Goal: Register for event/course

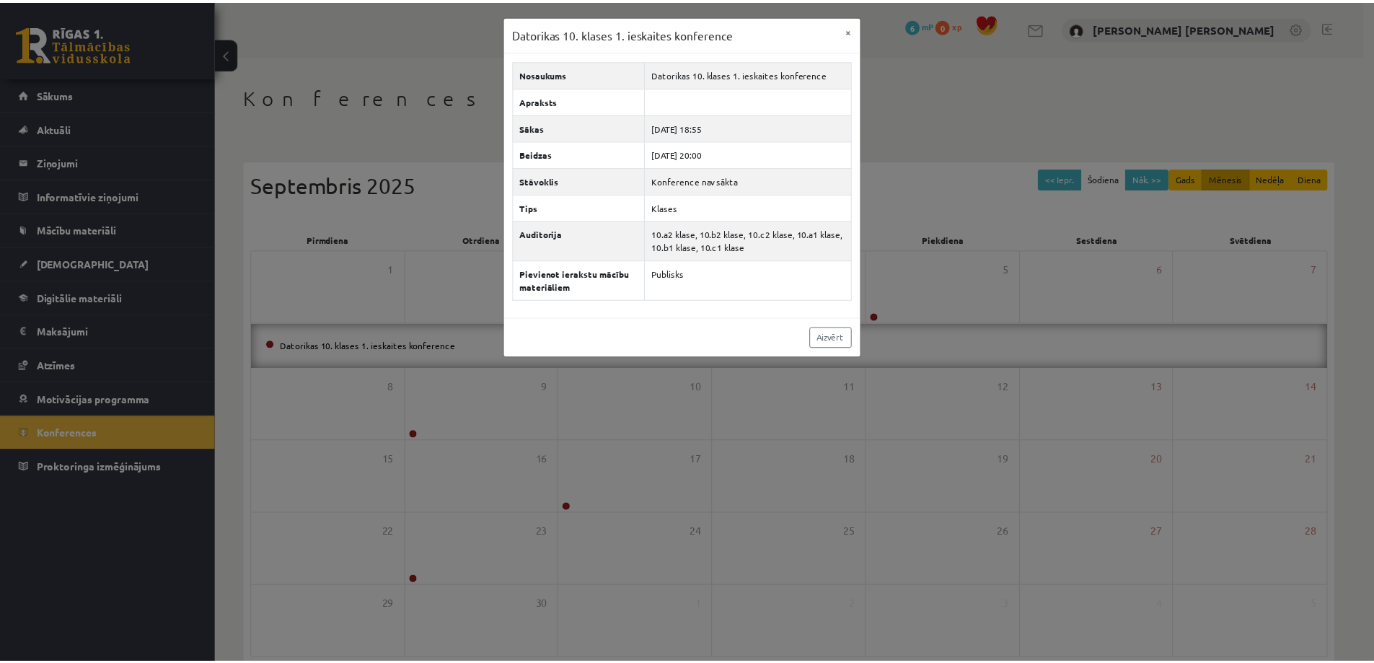
scroll to position [27, 0]
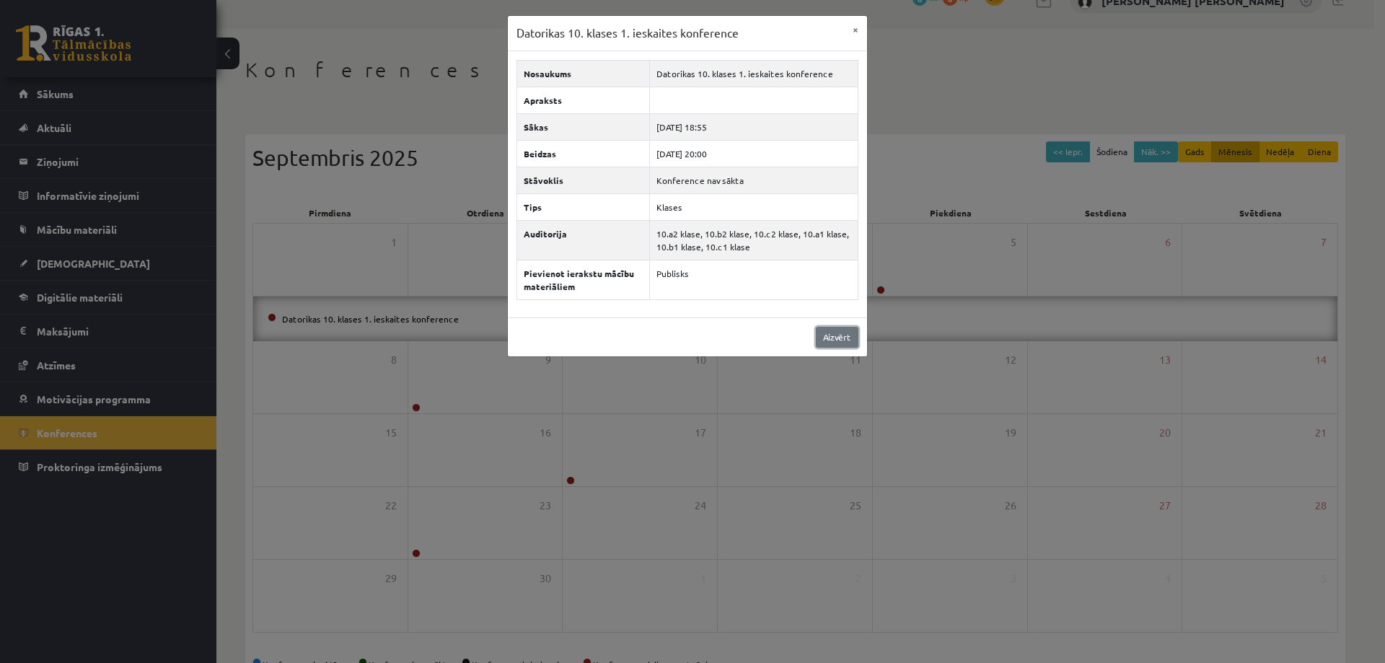
click at [841, 332] on link "Aizvērt" at bounding box center [837, 337] width 43 height 21
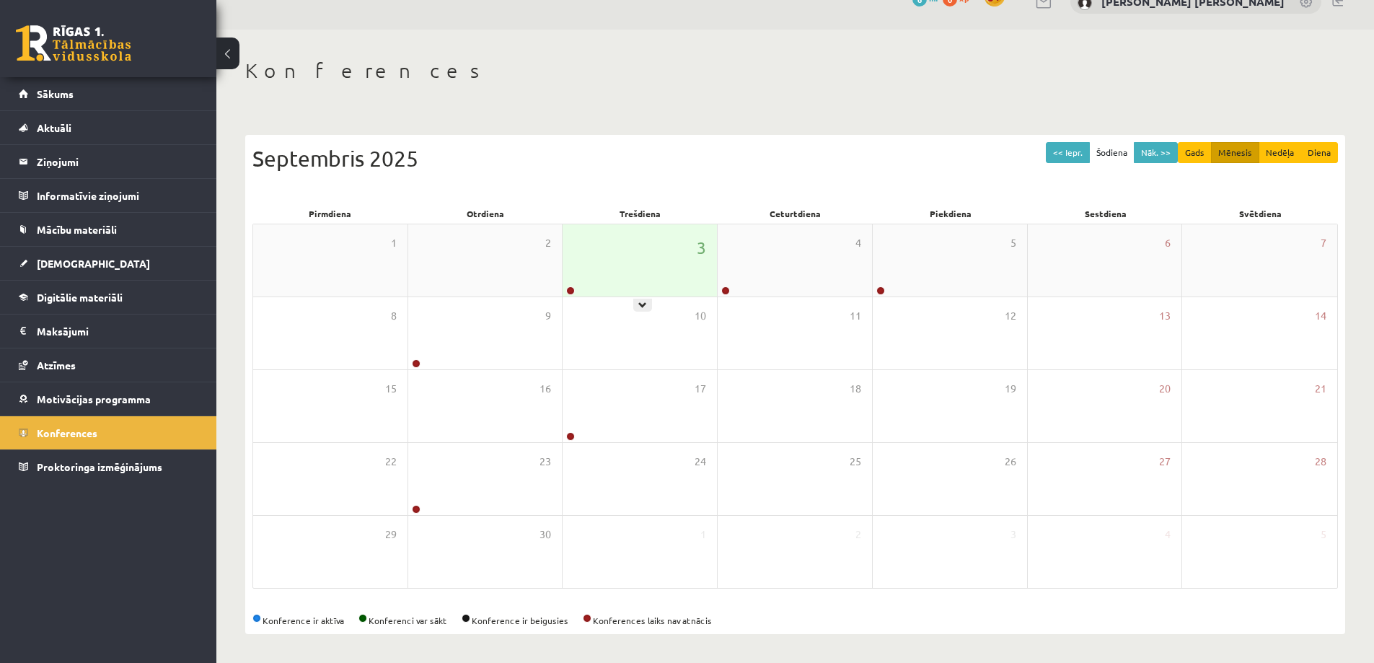
click at [601, 269] on div "3" at bounding box center [639, 260] width 154 height 72
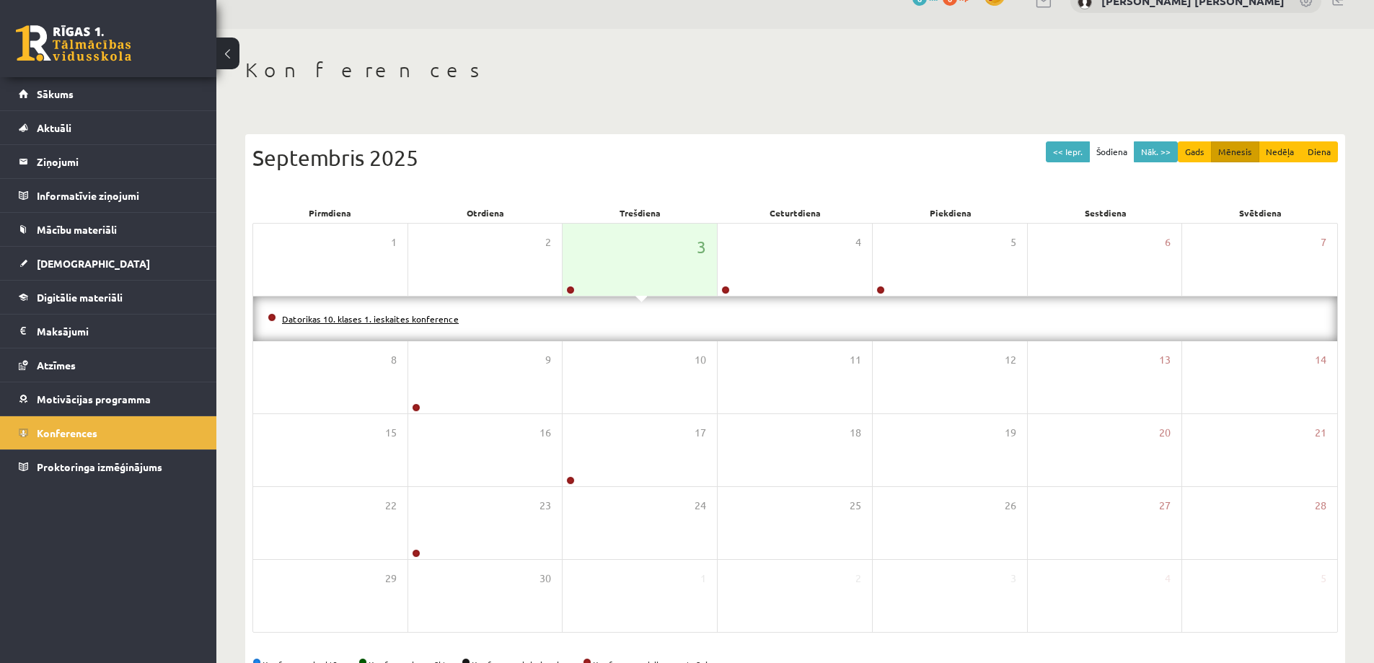
click at [420, 314] on link "Datorikas 10. klases 1. ieskaites konference" at bounding box center [370, 319] width 177 height 12
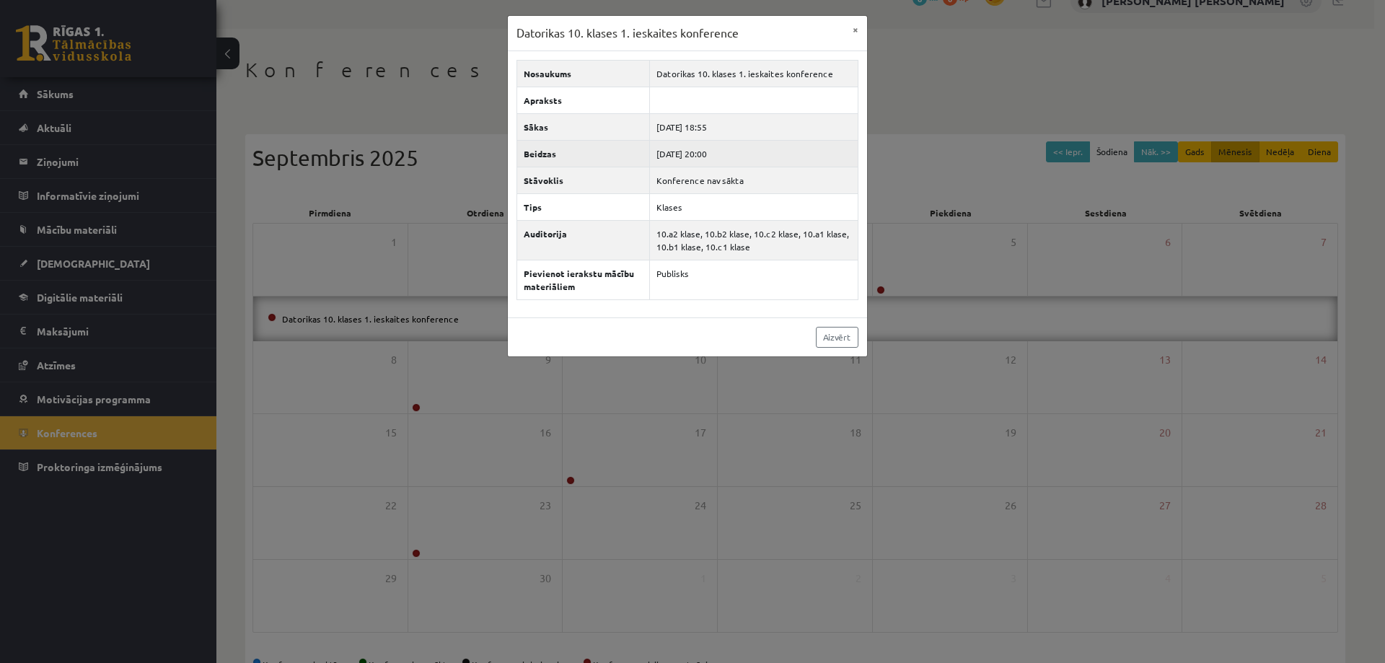
drag, startPoint x: 737, startPoint y: 150, endPoint x: 676, endPoint y: 153, distance: 61.4
click at [663, 158] on td "2025-09-03 20:00" at bounding box center [754, 153] width 208 height 27
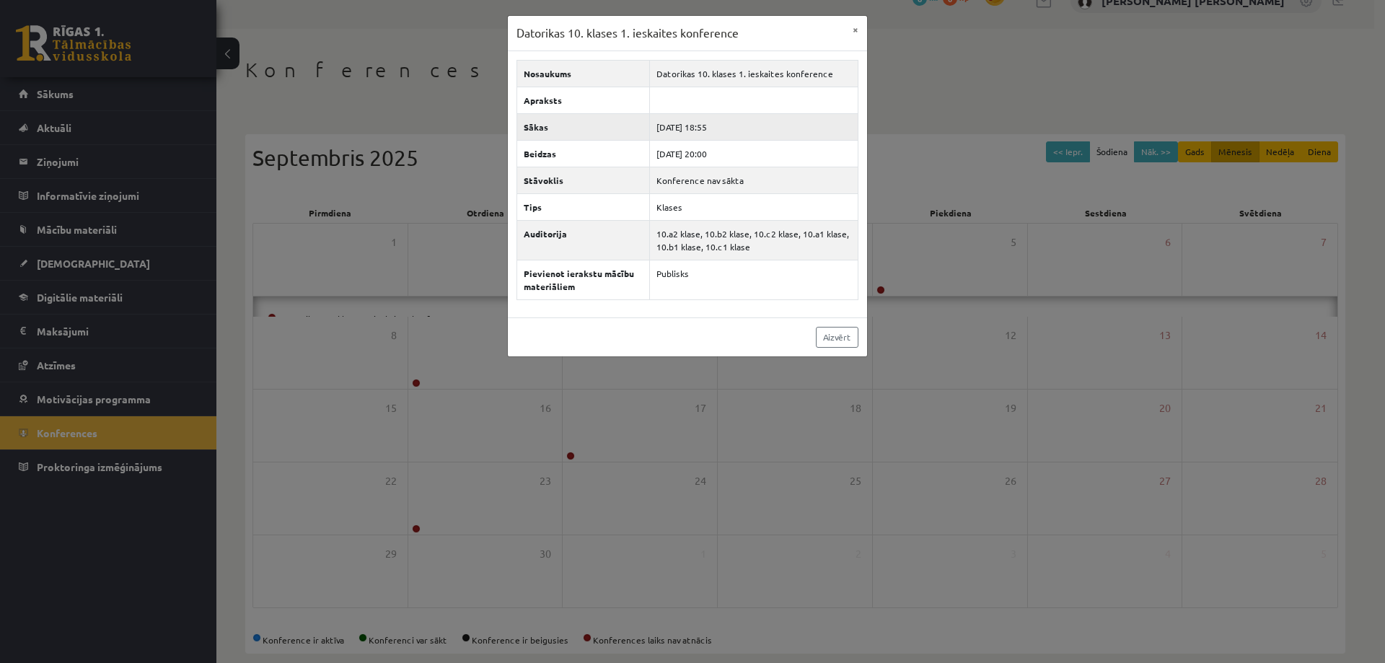
drag, startPoint x: 718, startPoint y: 125, endPoint x: 692, endPoint y: 123, distance: 26.0
click at [710, 123] on td "2025-09-03 18:55" at bounding box center [754, 126] width 208 height 27
click at [415, 130] on div "Datorikas 10. klases 1. ieskaites konference × Nosaukums Datorikas 10. klases 1…" at bounding box center [692, 331] width 1385 height 663
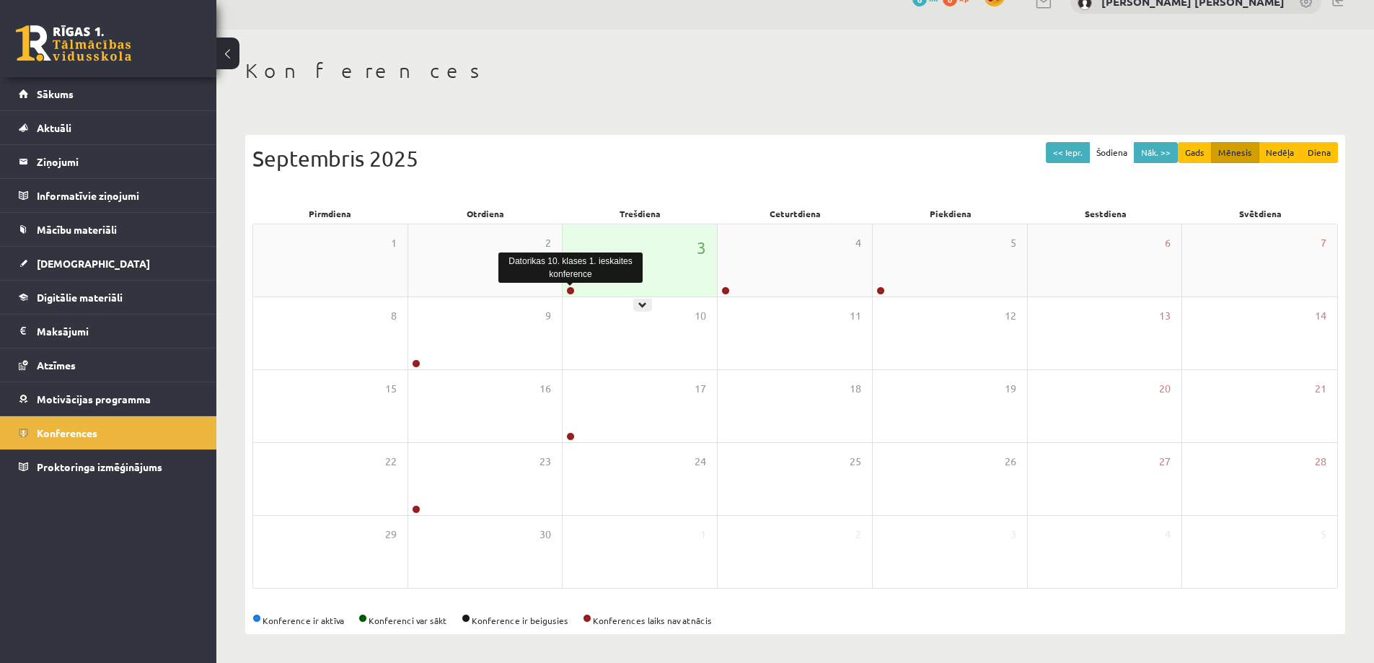
click at [570, 290] on link at bounding box center [570, 290] width 9 height 9
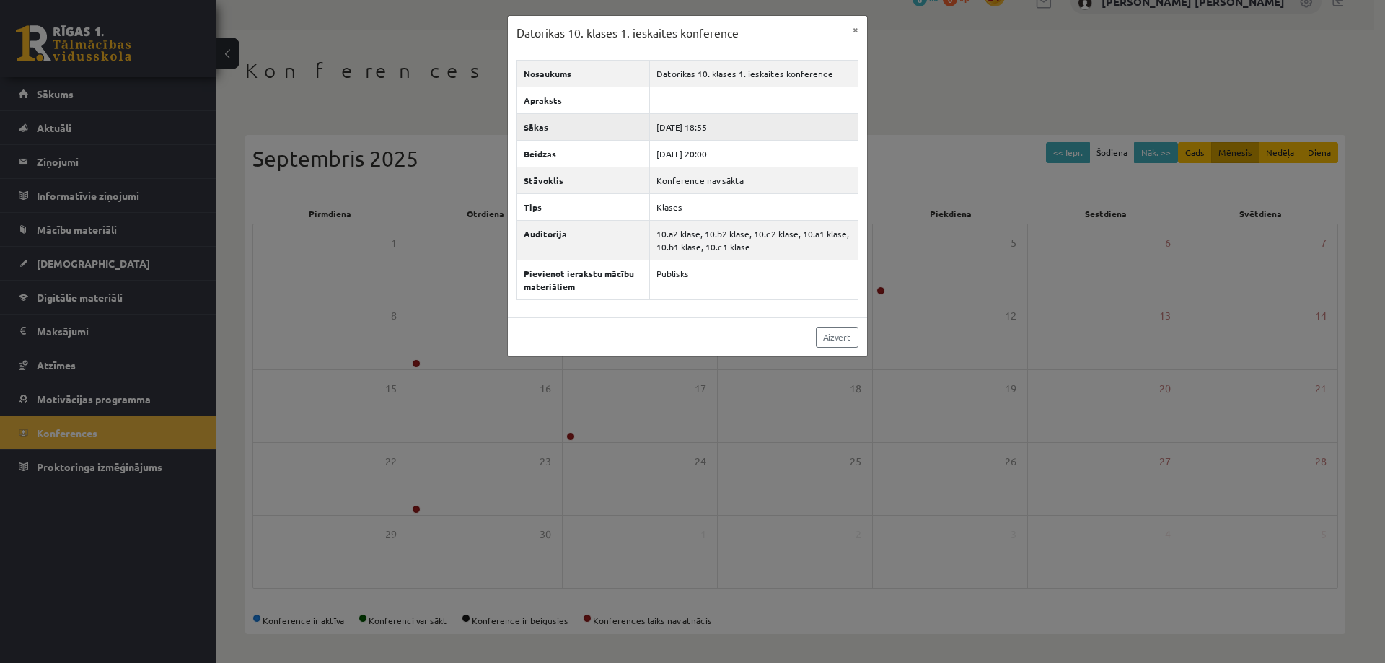
drag, startPoint x: 722, startPoint y: 125, endPoint x: 643, endPoint y: 118, distance: 79.7
click at [643, 118] on tr "Sākas 2025-09-03 18:55" at bounding box center [686, 126] width 341 height 27
click at [658, 121] on td "2025-09-03 18:55" at bounding box center [754, 126] width 208 height 27
click at [110, 250] on div "Datorikas 10. klases 1. ieskaites konference × Nosaukums Datorikas 10. klases 1…" at bounding box center [692, 331] width 1385 height 663
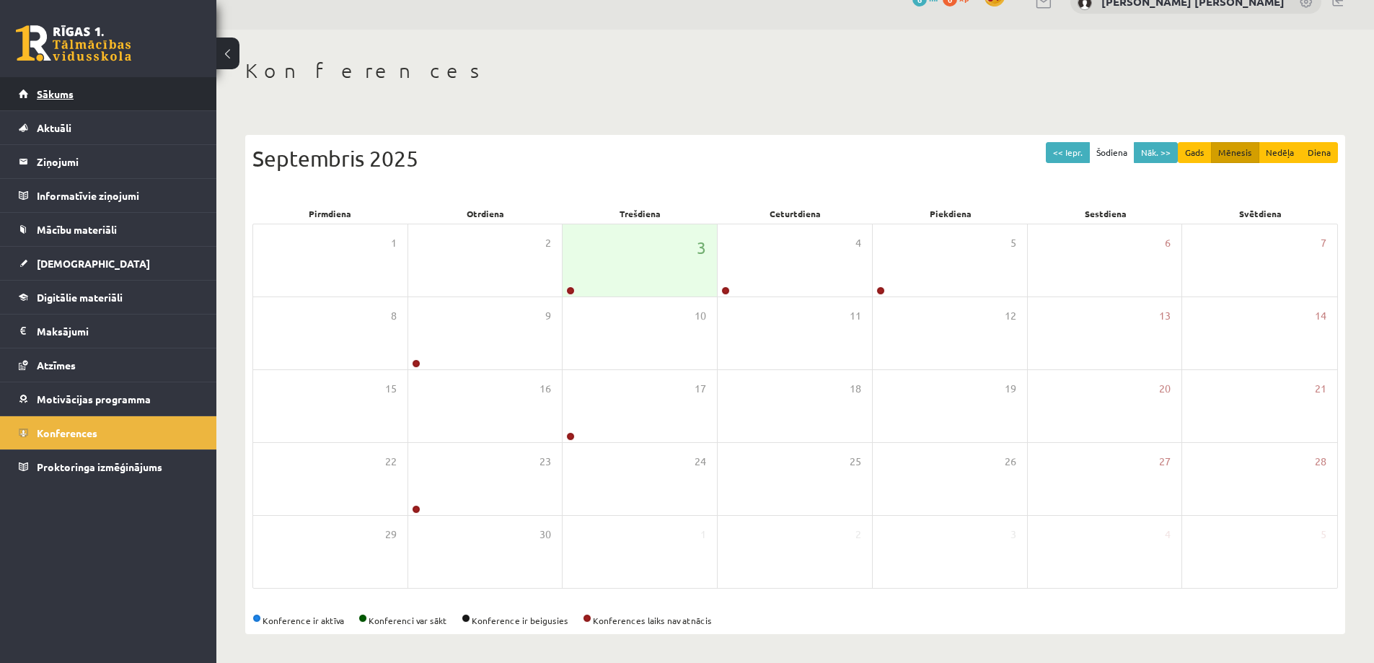
click at [56, 103] on link "Sākums" at bounding box center [109, 93] width 180 height 33
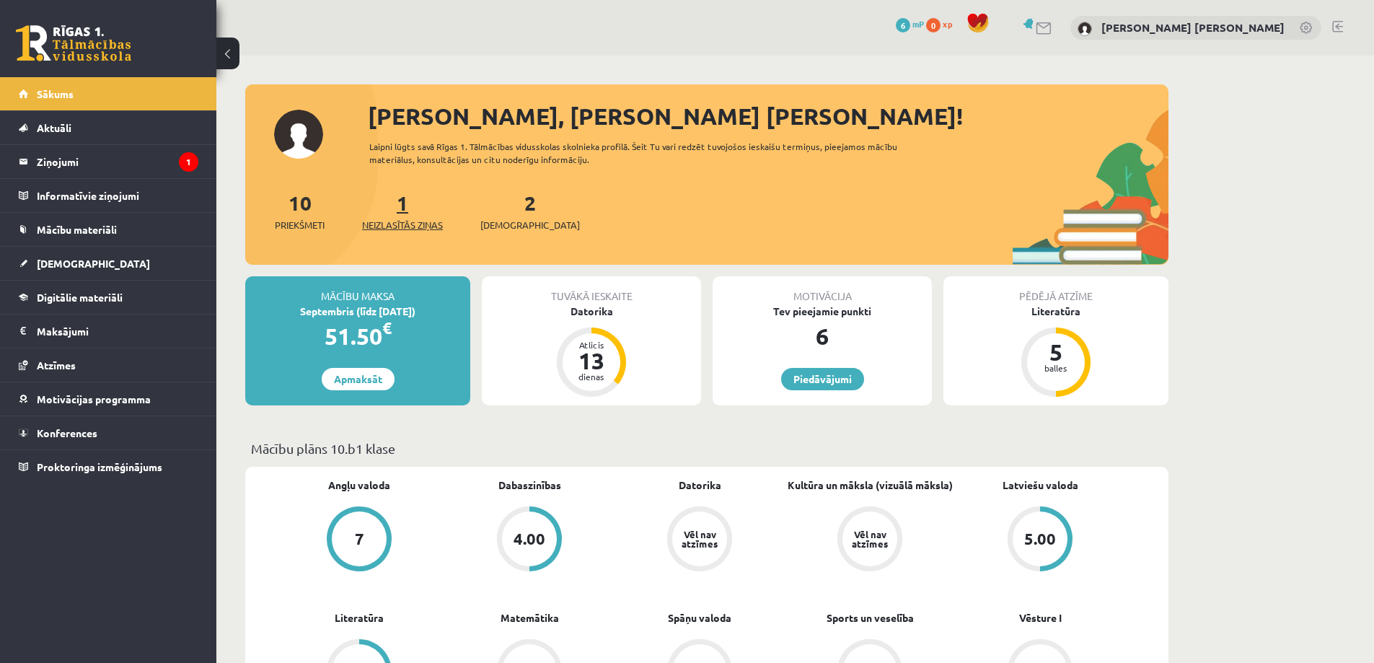
click at [391, 225] on span "Neizlasītās ziņas" at bounding box center [402, 225] width 81 height 14
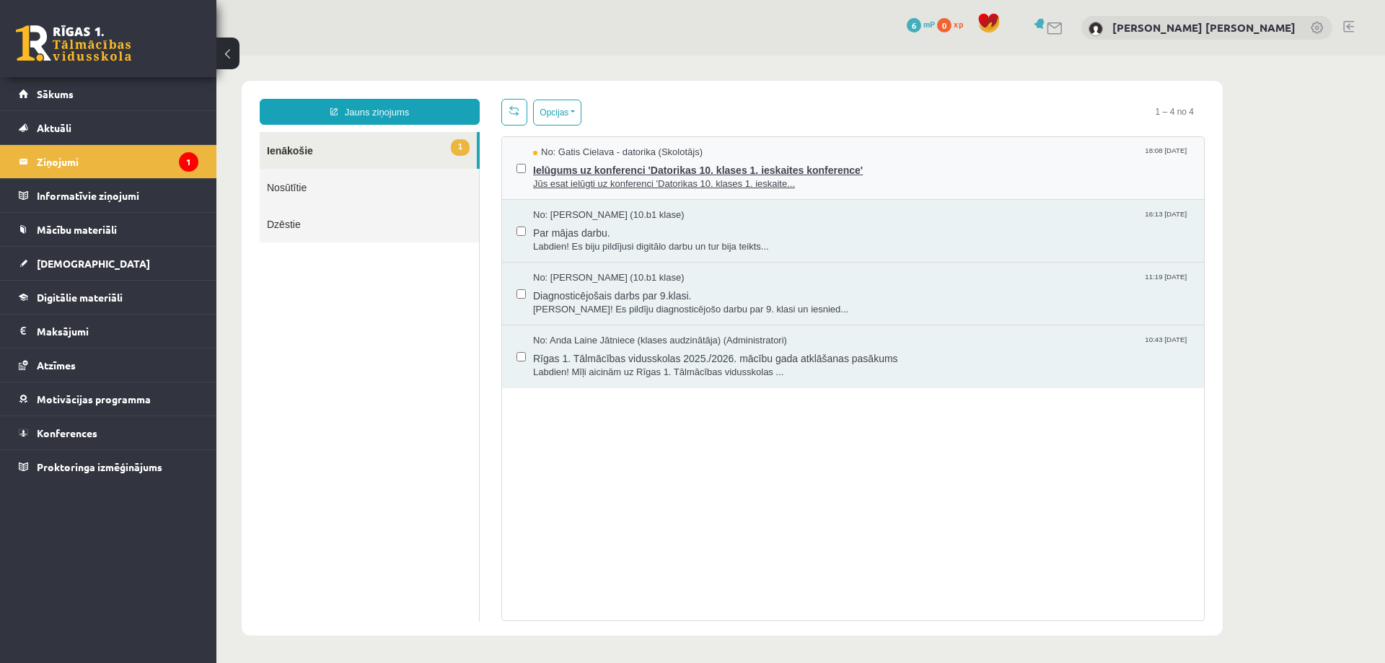
click at [582, 187] on span "Jūs esat ielūgti uz konferenci 'Datorikas 10. klases 1. ieskaite..." at bounding box center [861, 184] width 656 height 14
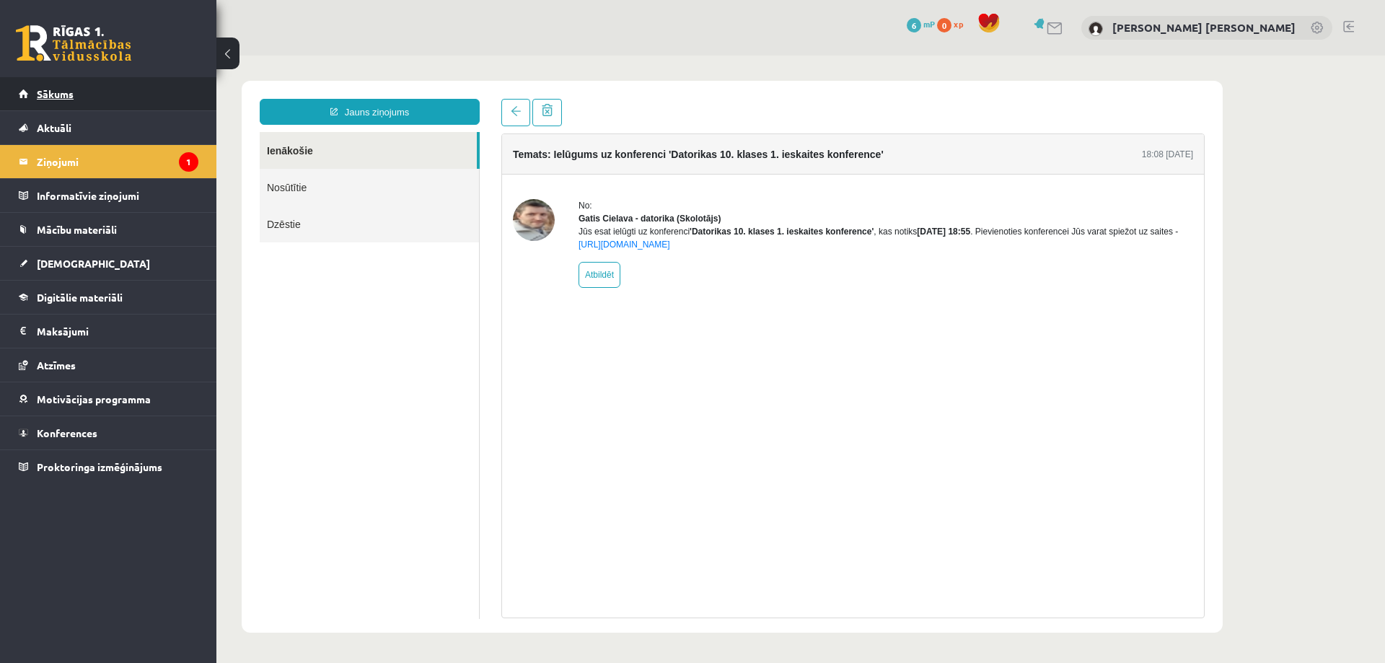
click at [50, 102] on link "Sākums" at bounding box center [109, 93] width 180 height 33
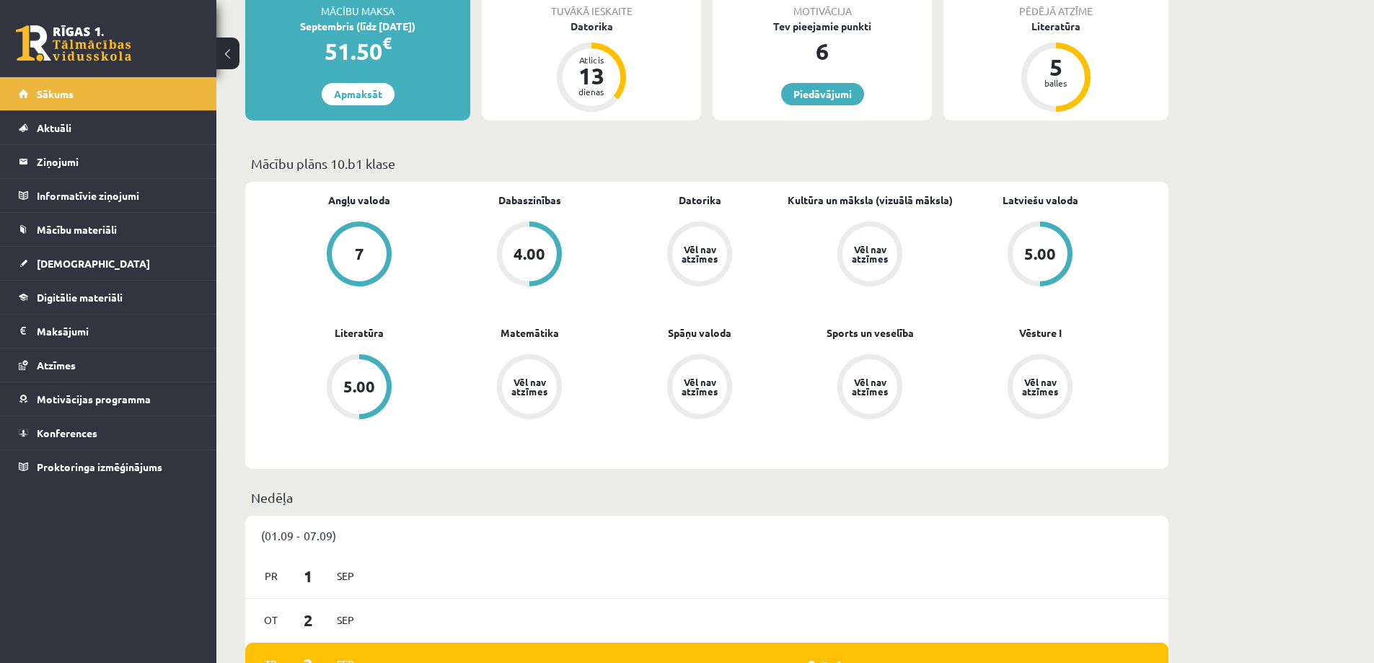
scroll to position [361, 0]
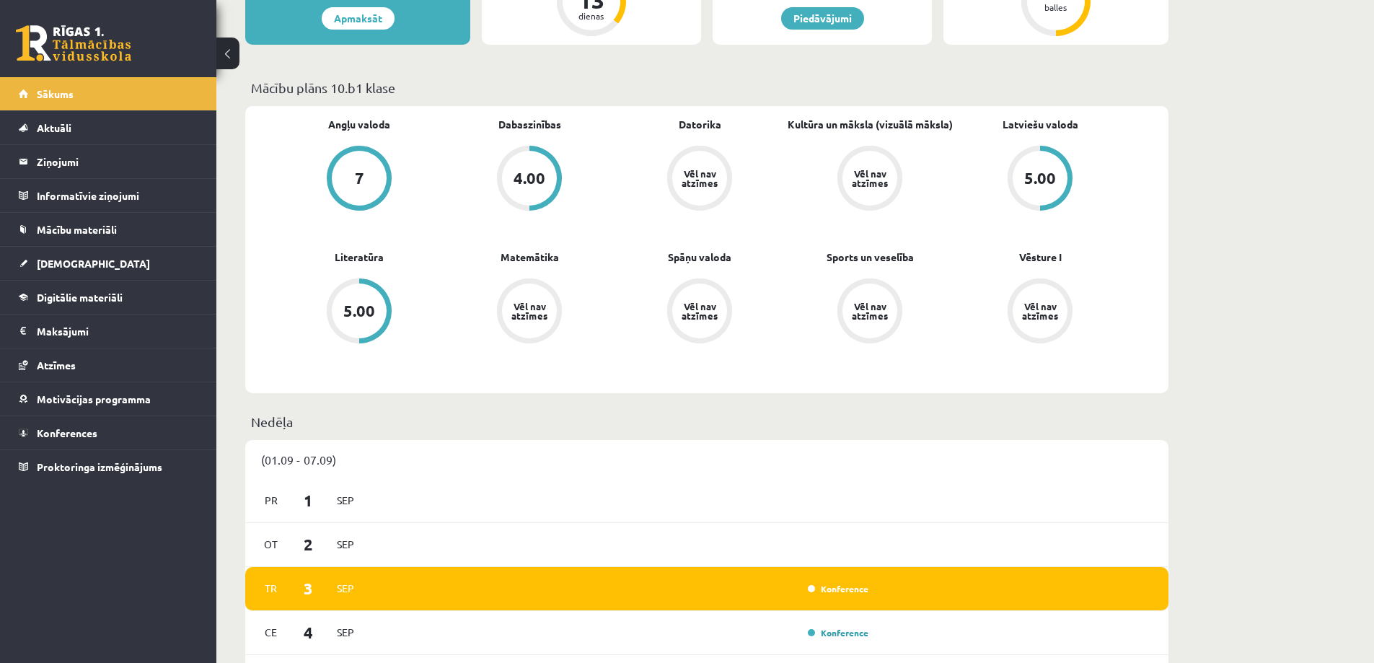
click at [6, 568] on div "0 Dāvanas 6 mP 0 xp Frančesko Pio Bevilakva Sākums Aktuāli Kā mācīties eSKOLĀ K…" at bounding box center [108, 331] width 216 height 663
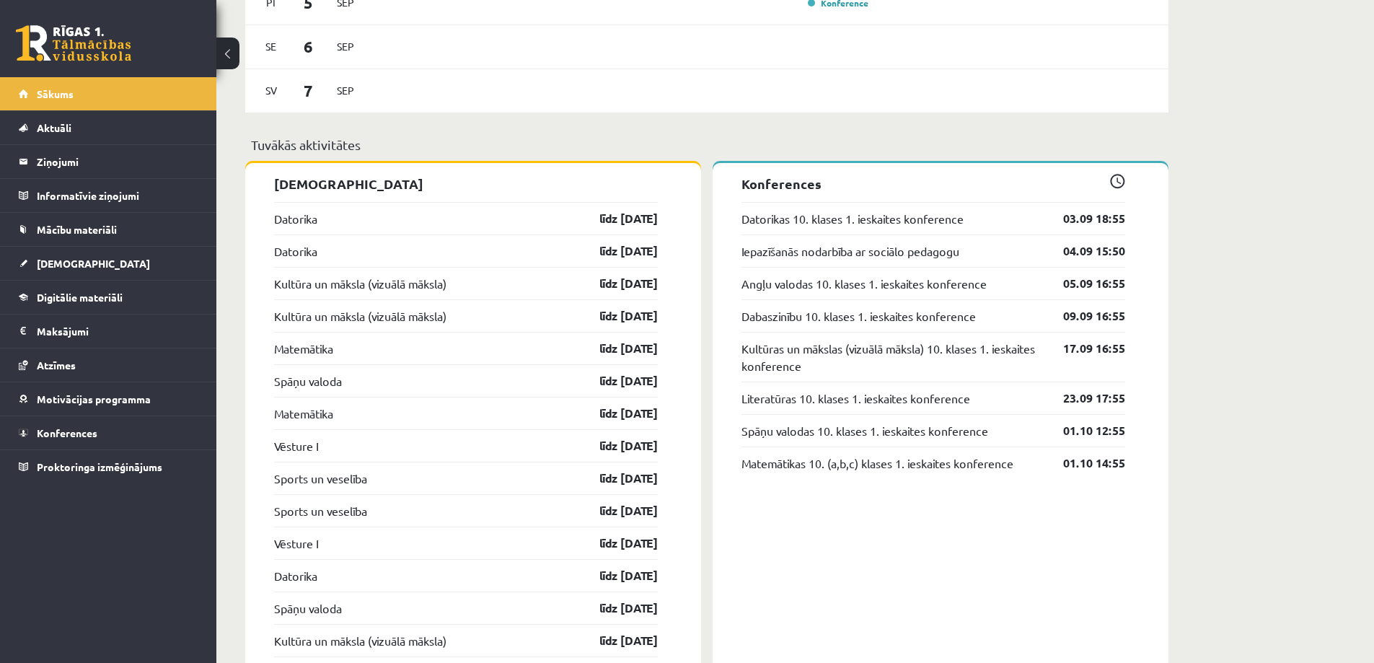
scroll to position [1082, 0]
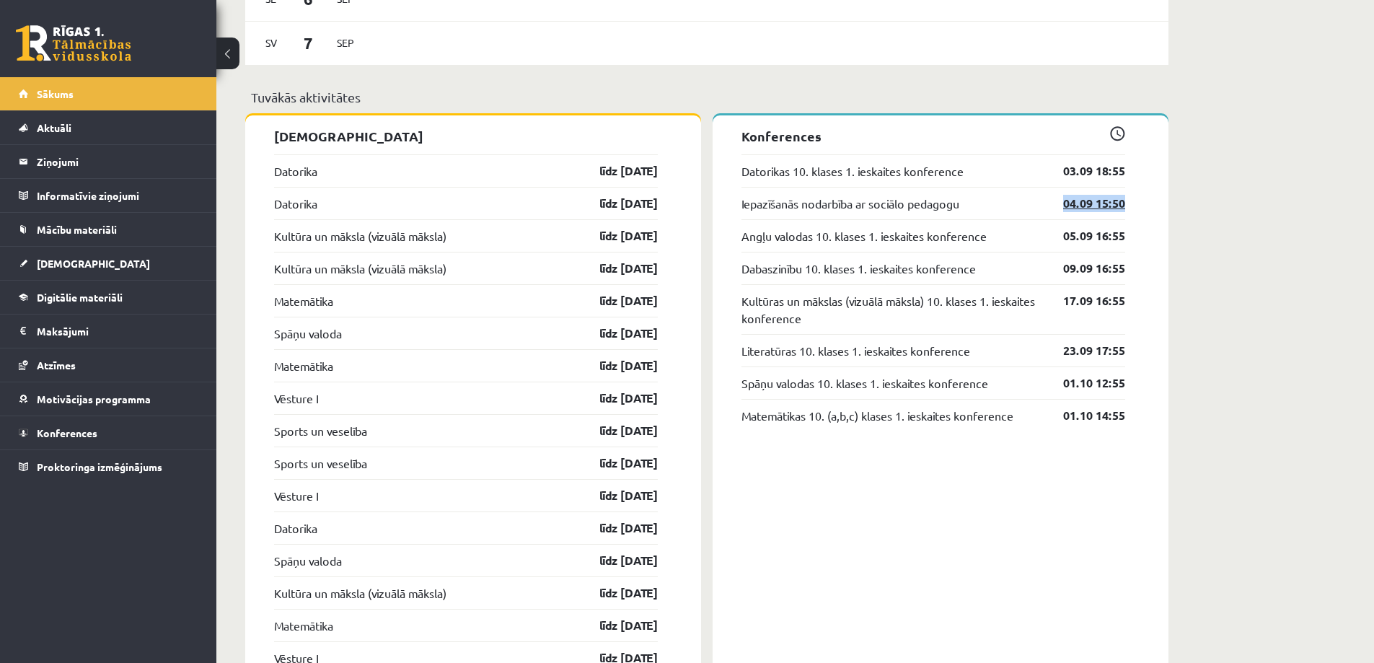
drag, startPoint x: 1129, startPoint y: 207, endPoint x: 1046, endPoint y: 207, distance: 82.9
drag, startPoint x: 1165, startPoint y: 216, endPoint x: 1154, endPoint y: 220, distance: 10.7
drag, startPoint x: 1136, startPoint y: 210, endPoint x: 1048, endPoint y: 203, distance: 89.0
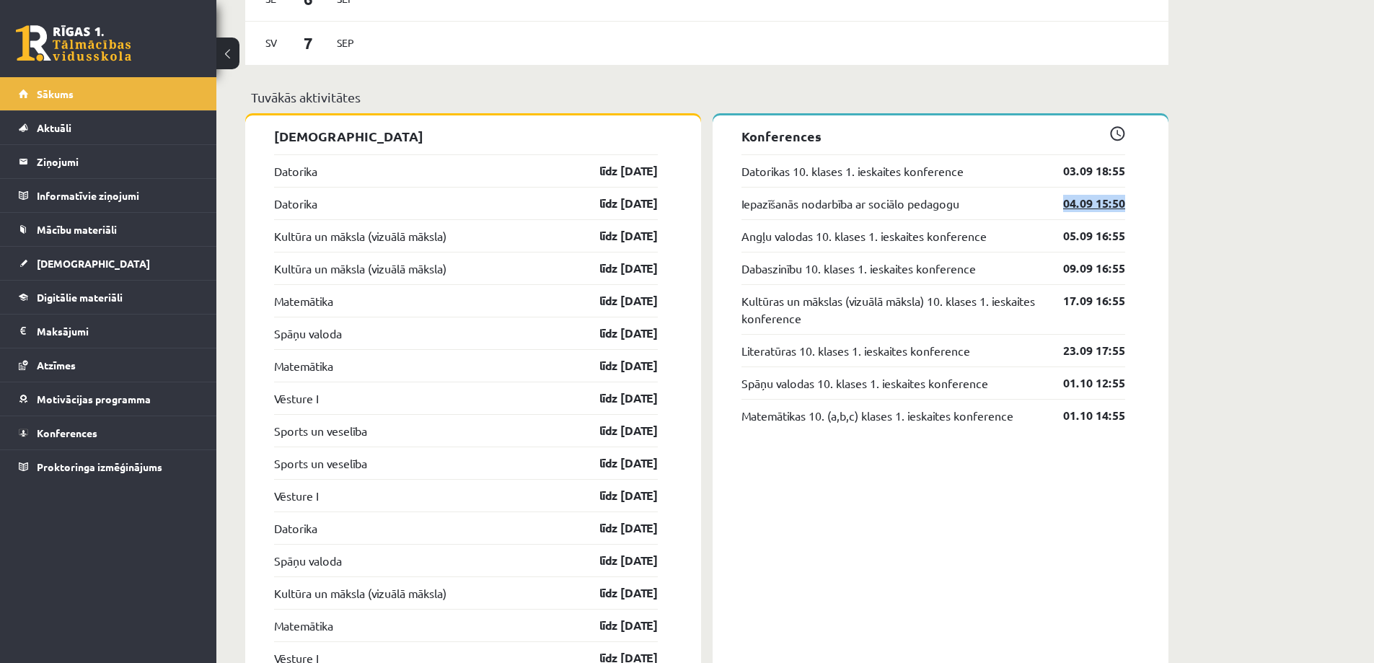
click at [1181, 209] on div "Sveiks, Frančesko Pio! Laipni lūgts savā Rīgas 1. Tālmācības vidusskolas skolni…" at bounding box center [706, 161] width 981 height 2374
drag, startPoint x: 1126, startPoint y: 239, endPoint x: 1015, endPoint y: 247, distance: 111.3
click at [1187, 243] on div "Sveiks, Frančesko Pio! Laipni lūgts savā Rīgas 1. Tālmācības vidusskolas skolni…" at bounding box center [706, 161] width 981 height 2374
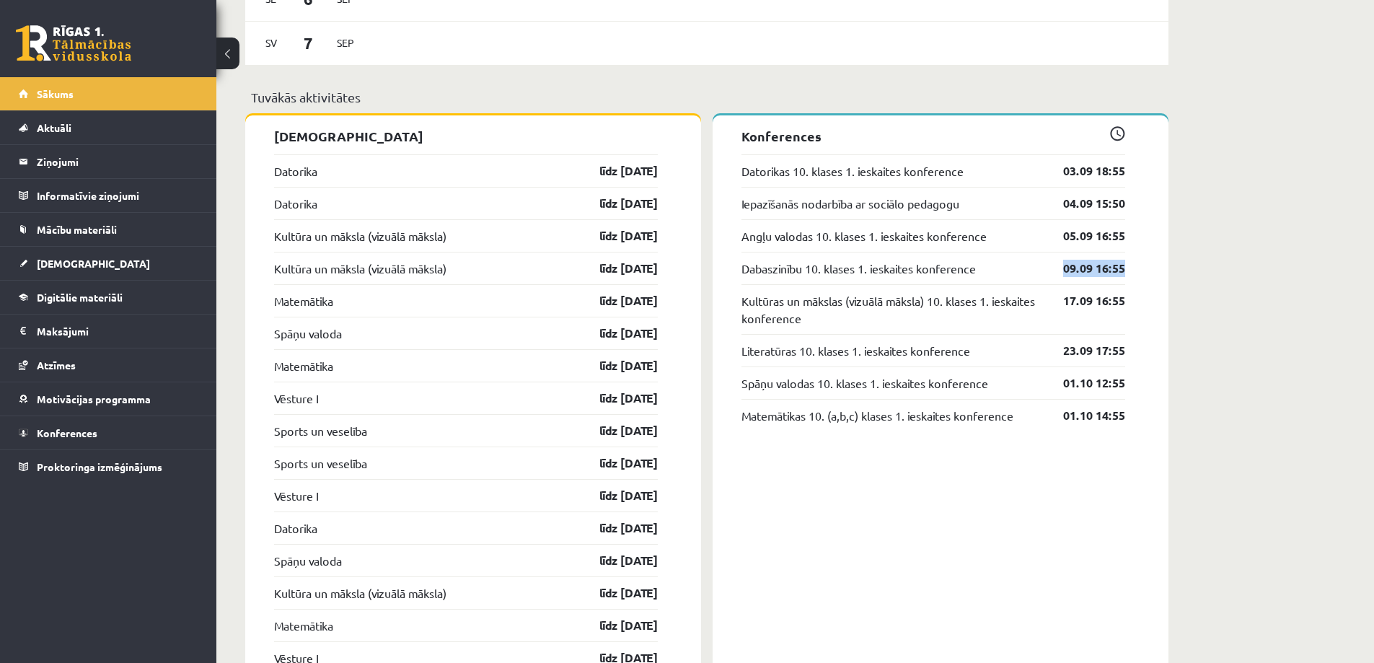
drag, startPoint x: 1141, startPoint y: 273, endPoint x: 1028, endPoint y: 271, distance: 113.2
click at [1182, 283] on div "Sveiks, Frančesko Pio! Laipni lūgts savā Rīgas 1. Tālmācības vidusskolas skolni…" at bounding box center [706, 161] width 981 height 2374
drag, startPoint x: 1137, startPoint y: 299, endPoint x: 1129, endPoint y: 304, distance: 10.4
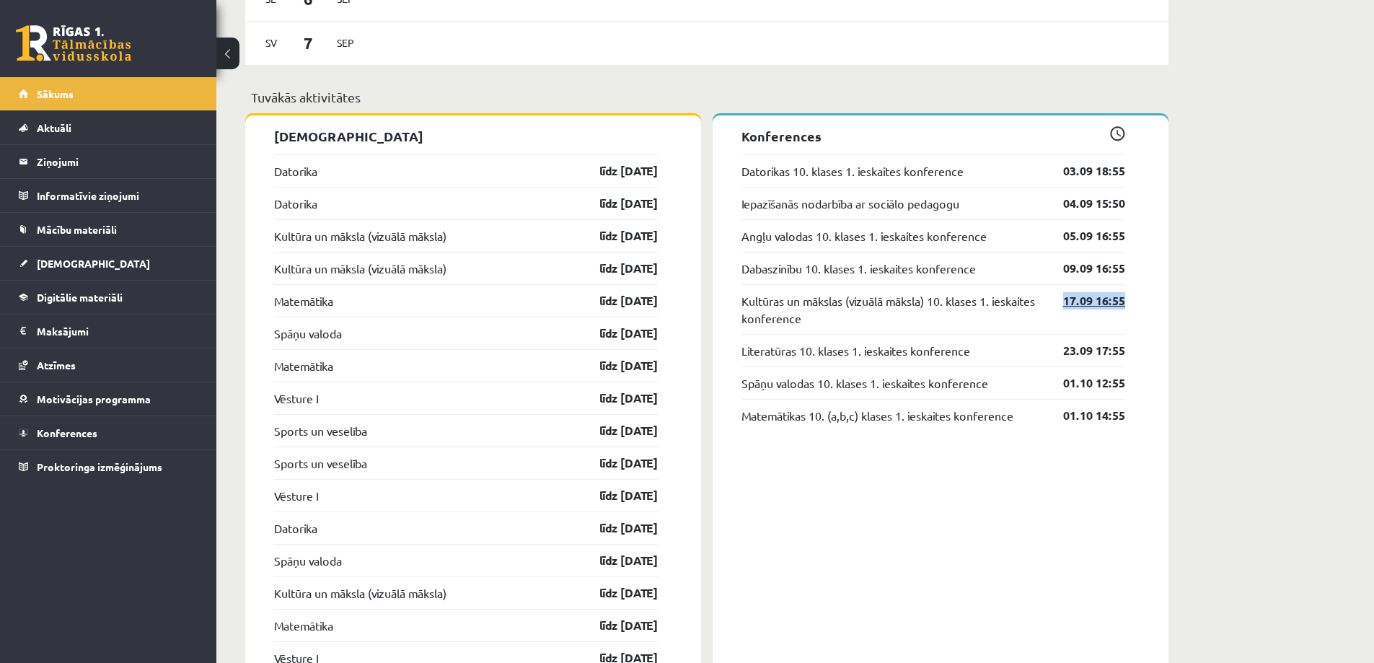
drag, startPoint x: 1048, startPoint y: 306, endPoint x: 1064, endPoint y: 299, distance: 18.1
drag, startPoint x: 1121, startPoint y: 355, endPoint x: 1062, endPoint y: 363, distance: 59.7
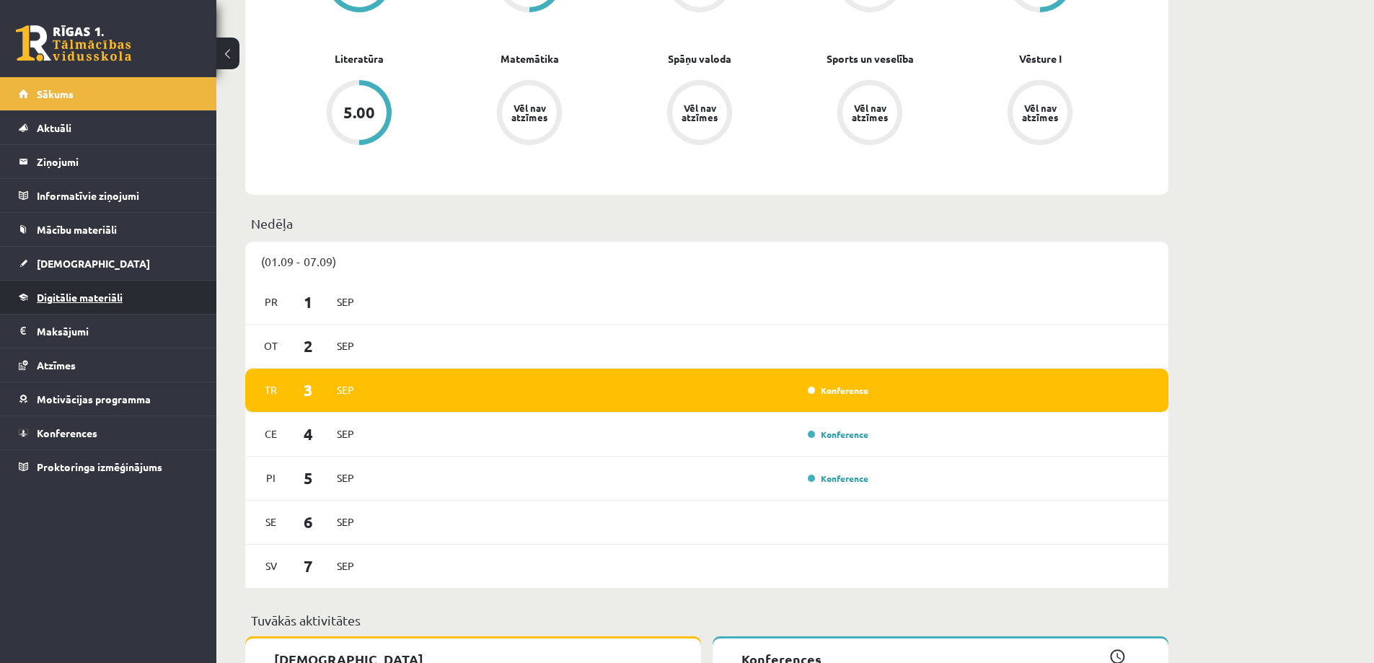
scroll to position [505, 0]
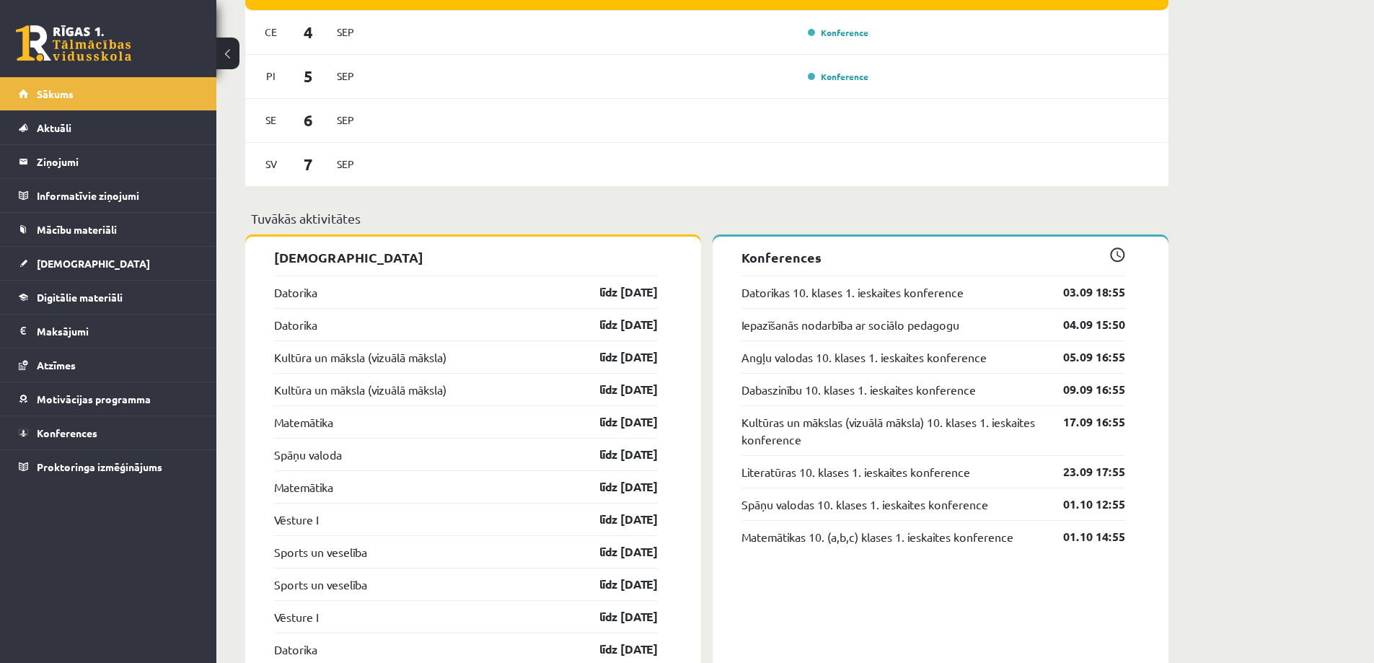
scroll to position [721, 0]
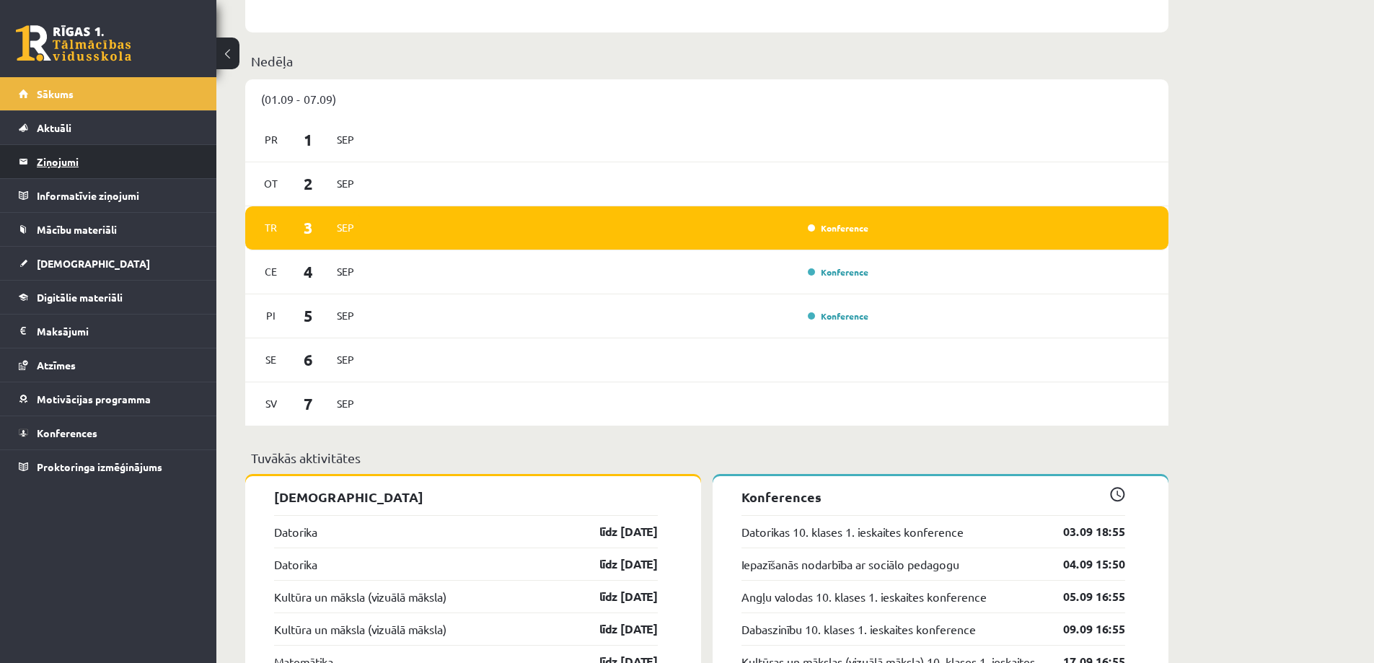
click at [59, 162] on legend "Ziņojumi 0" at bounding box center [118, 161] width 162 height 33
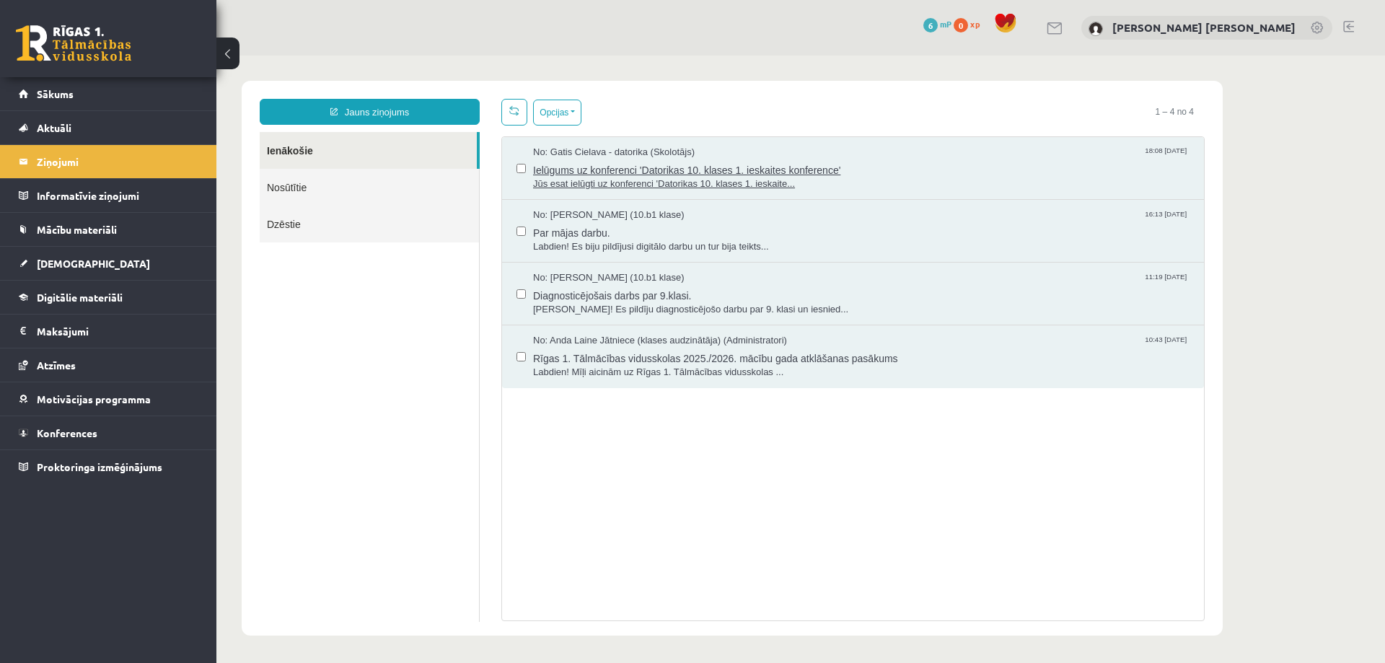
click at [917, 178] on span "Jūs esat ielūgti uz konferenci 'Datorikas 10. klases 1. ieskaite..." at bounding box center [861, 184] width 656 height 14
click at [653, 167] on span "Ielūgums uz konferenci 'Datorikas 10. klases 1. ieskaites konference'" at bounding box center [861, 168] width 656 height 18
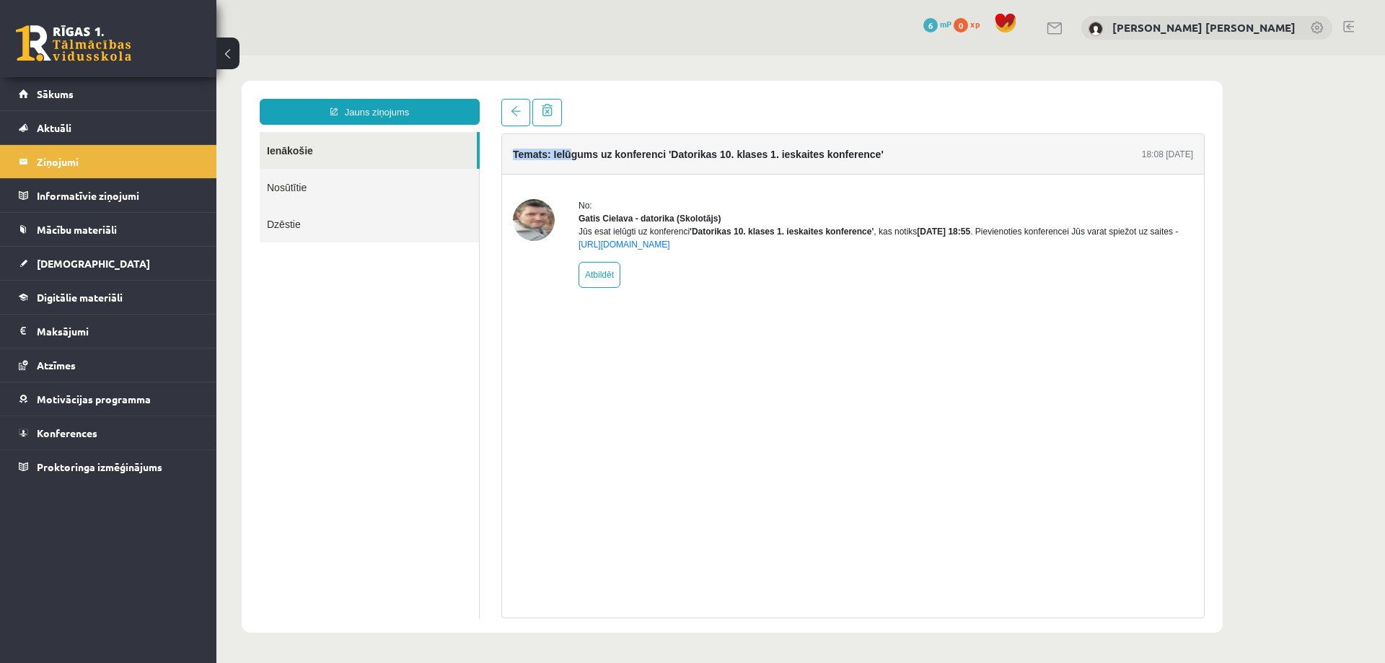
click at [640, 64] on html "Jauns ziņojums Ienākošie Nosūtītie Dzēstie ********* ********* ******* Temats: …" at bounding box center [800, 357] width 1168 height 602
click at [640, 64] on body "Jauns ziņojums Ienākošie Nosūtītie Dzēstie ********* ********* ******* Temats: …" at bounding box center [800, 357] width 1168 height 602
click at [61, 100] on link "Sākums" at bounding box center [109, 93] width 180 height 33
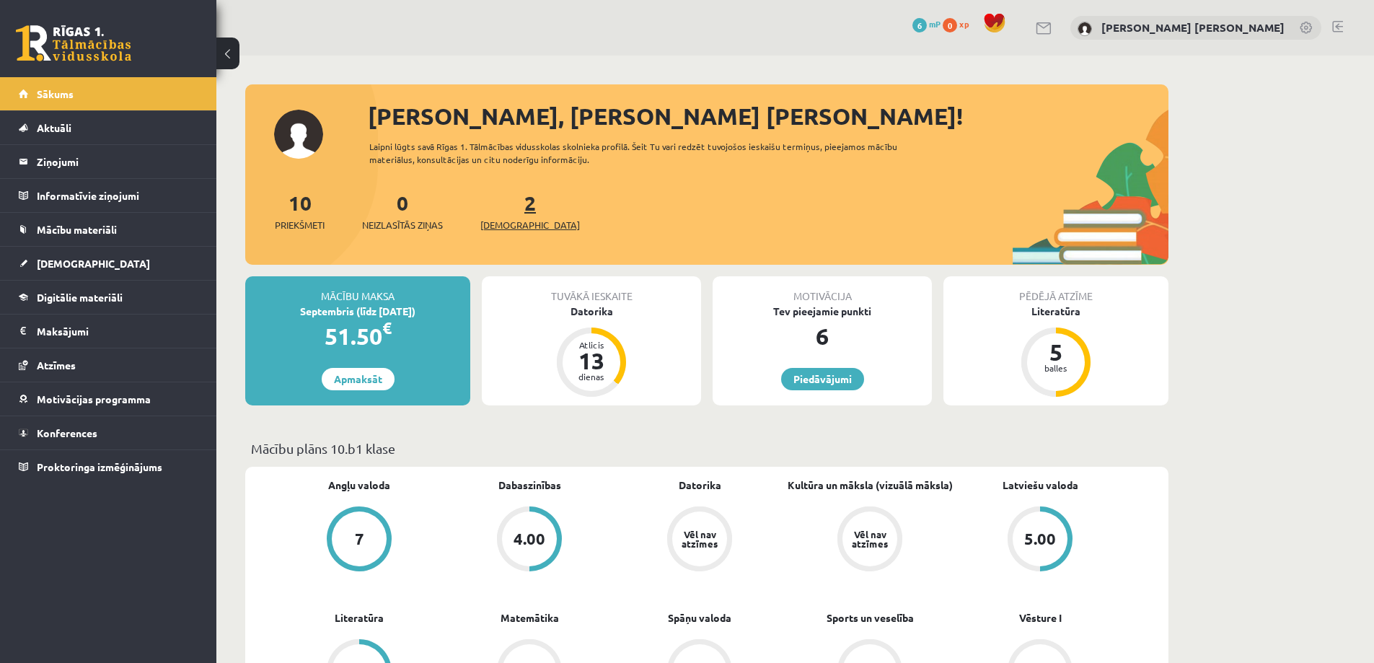
click at [514, 223] on span "[DEMOGRAPHIC_DATA]" at bounding box center [530, 225] width 100 height 14
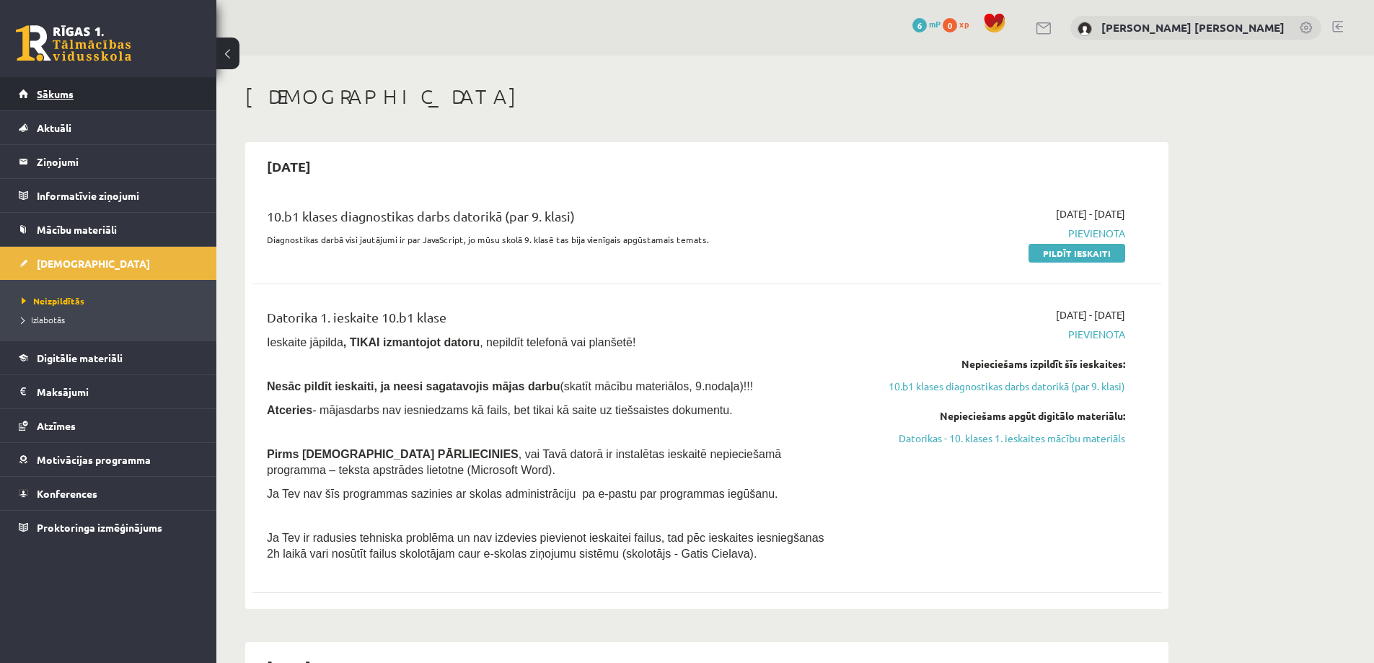
click at [56, 88] on span "Sākums" at bounding box center [55, 93] width 37 height 13
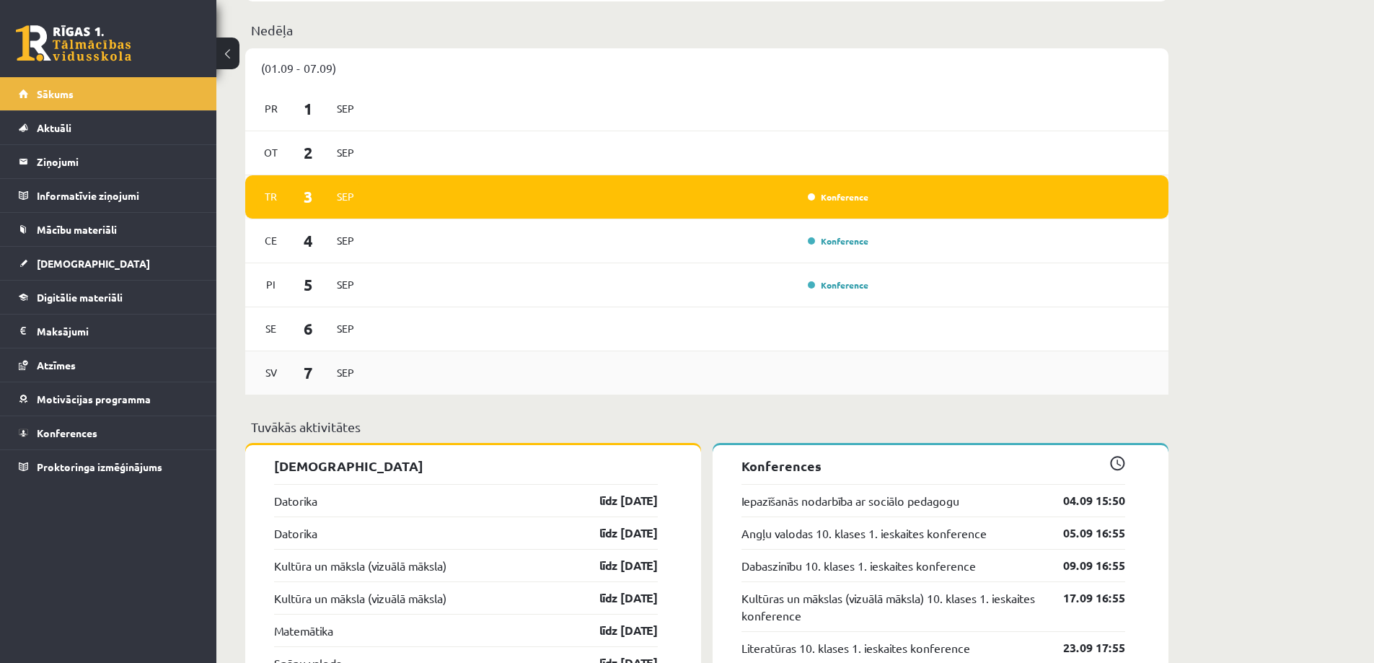
scroll to position [793, 0]
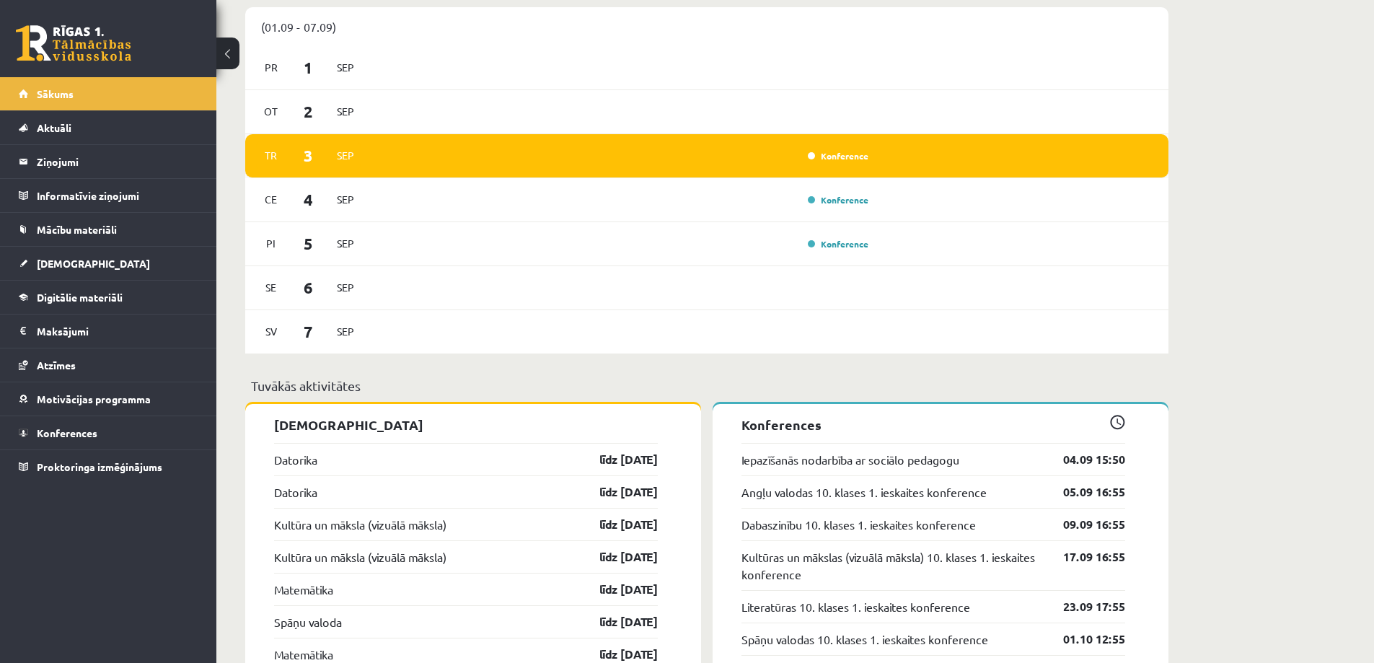
click at [818, 164] on div "Konference" at bounding box center [622, 156] width 502 height 16
click at [829, 156] on link "Konference" at bounding box center [838, 156] width 61 height 12
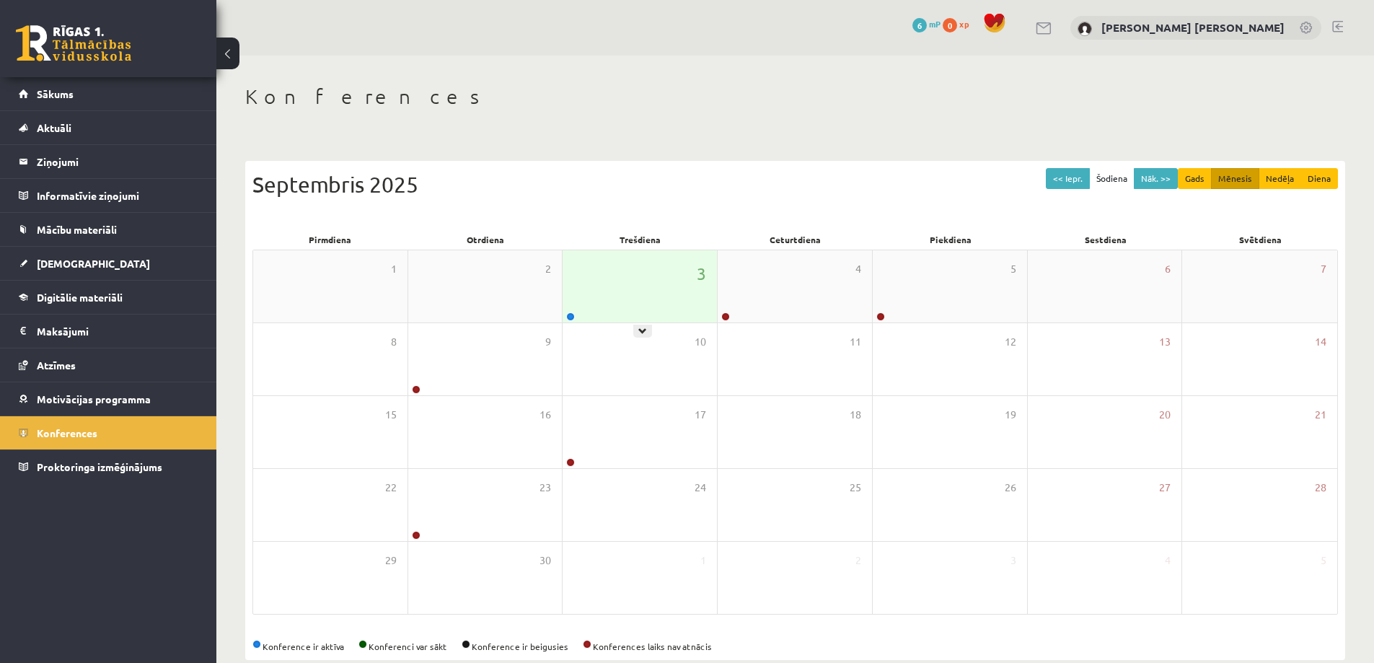
click at [642, 306] on div "3" at bounding box center [639, 286] width 154 height 72
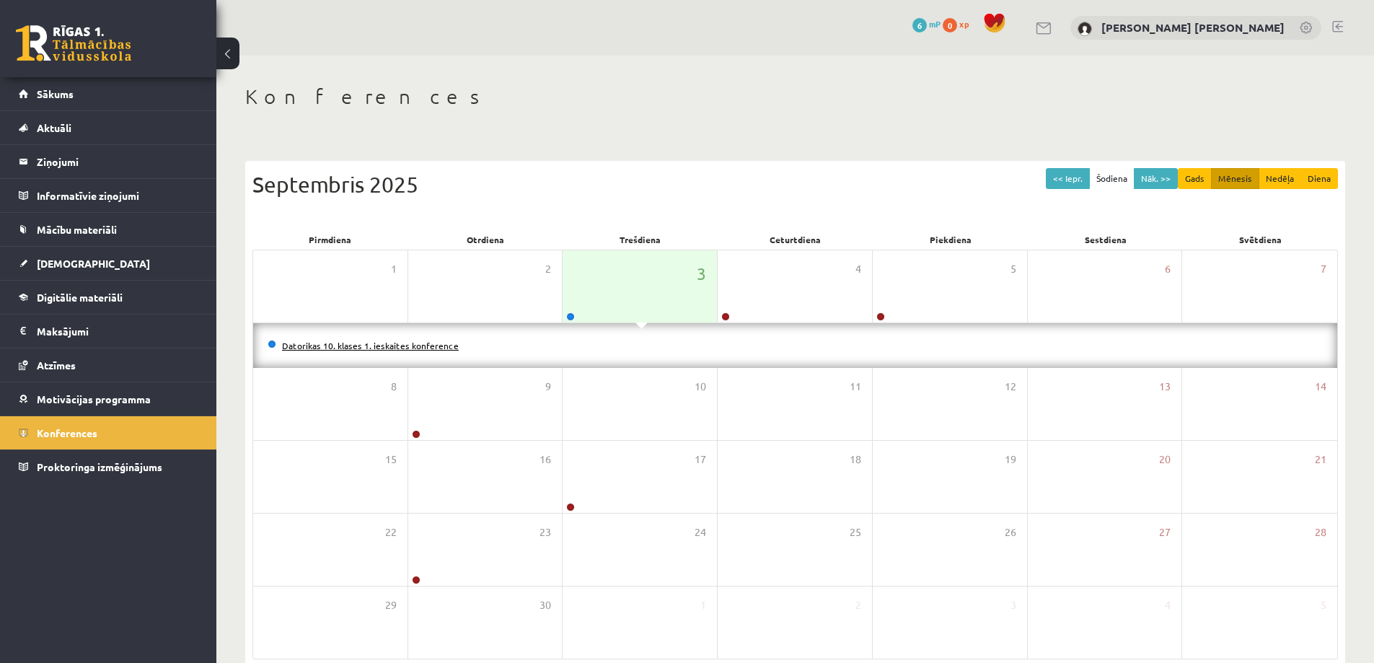
scroll to position [71, 0]
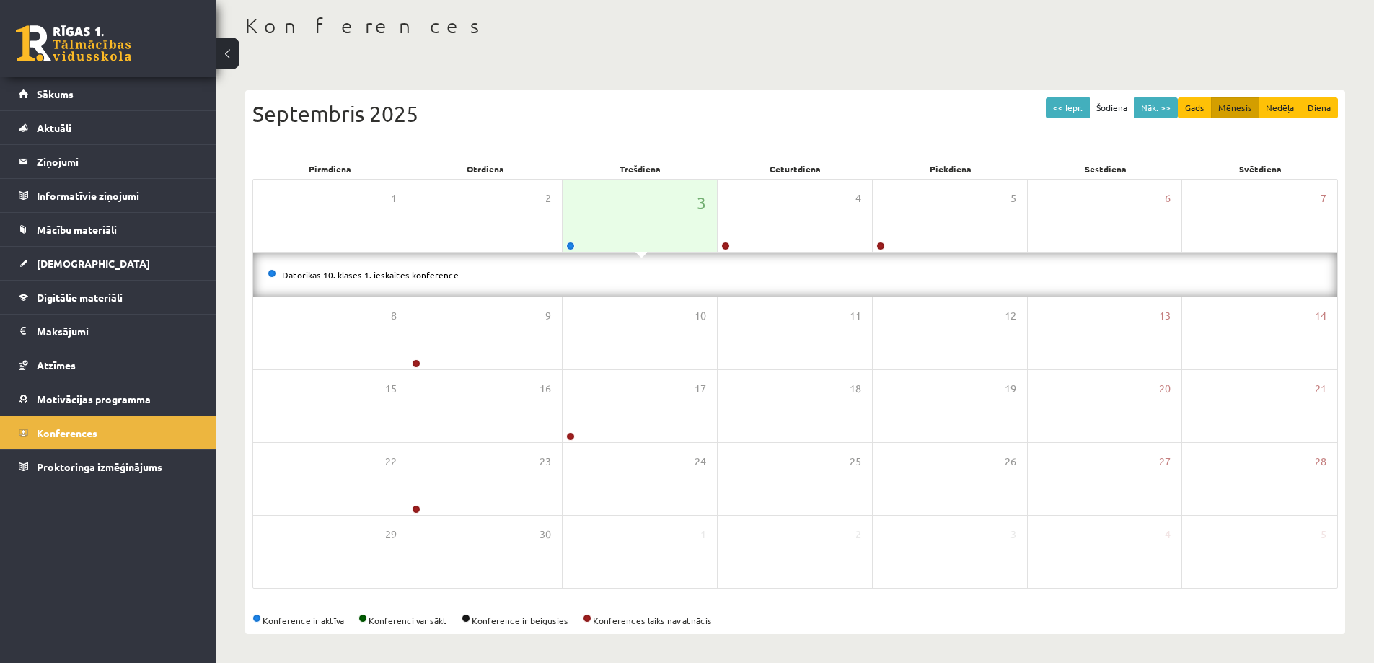
click at [208, 552] on div "0 Dāvanas 6 mP 0 xp [PERSON_NAME] [PERSON_NAME] Sākums Aktuāli Kā mācīties eSKO…" at bounding box center [108, 331] width 216 height 663
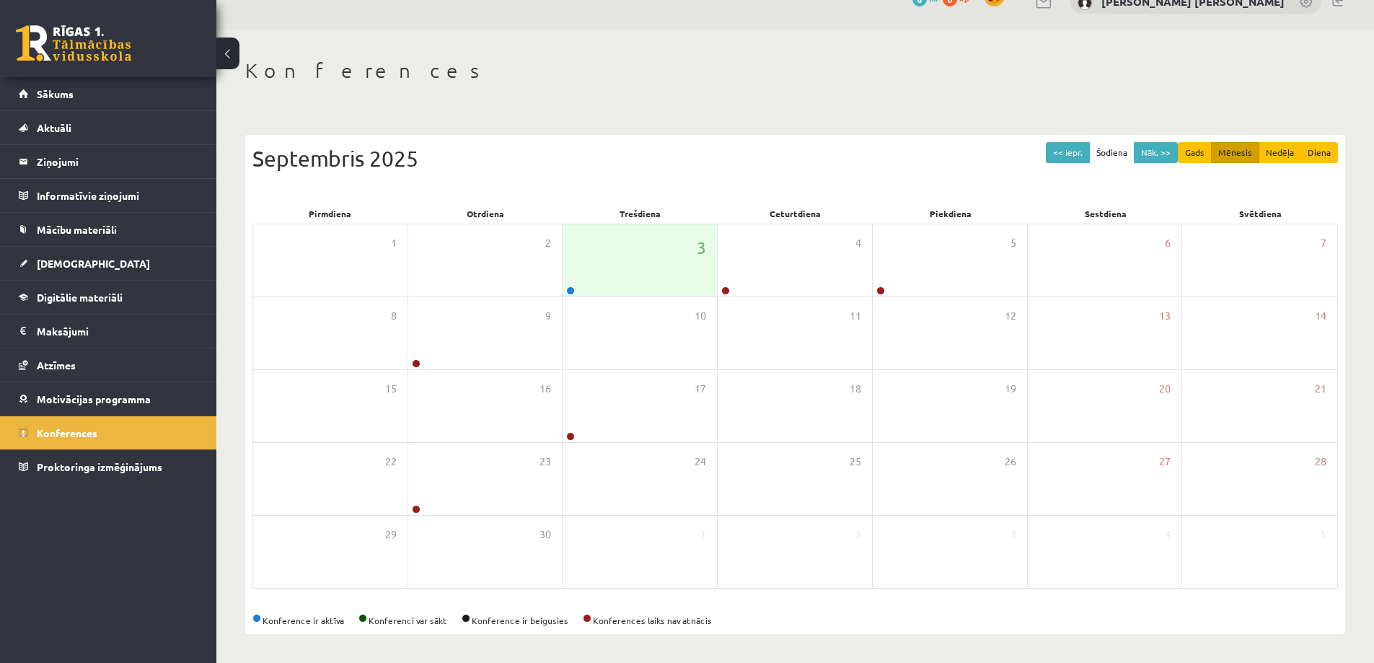
scroll to position [27, 0]
click at [571, 287] on link at bounding box center [570, 290] width 9 height 9
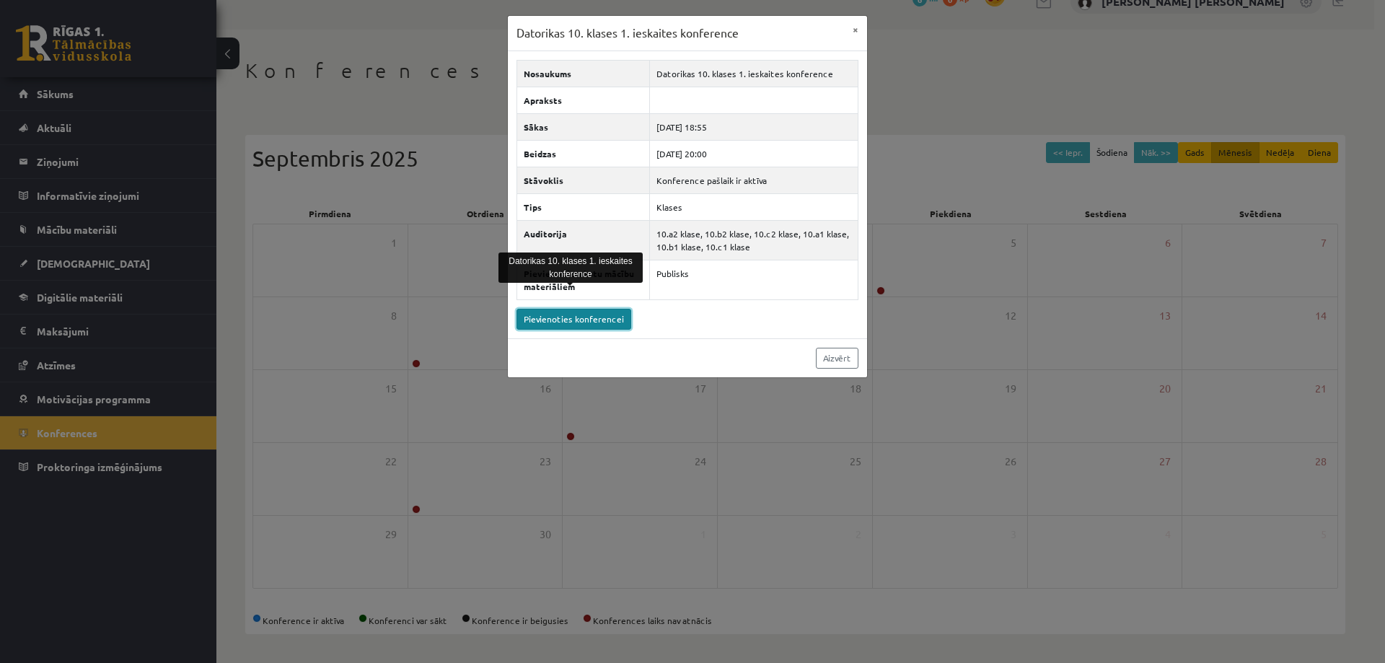
click at [536, 319] on link "Pievienoties konferencei" at bounding box center [573, 319] width 115 height 21
drag, startPoint x: 358, startPoint y: 373, endPoint x: 560, endPoint y: 318, distance: 209.2
click at [366, 373] on div "Datorikas 10. klases 1. ieskaites konference × Nosaukums Datorikas 10. klases 1…" at bounding box center [692, 331] width 1385 height 663
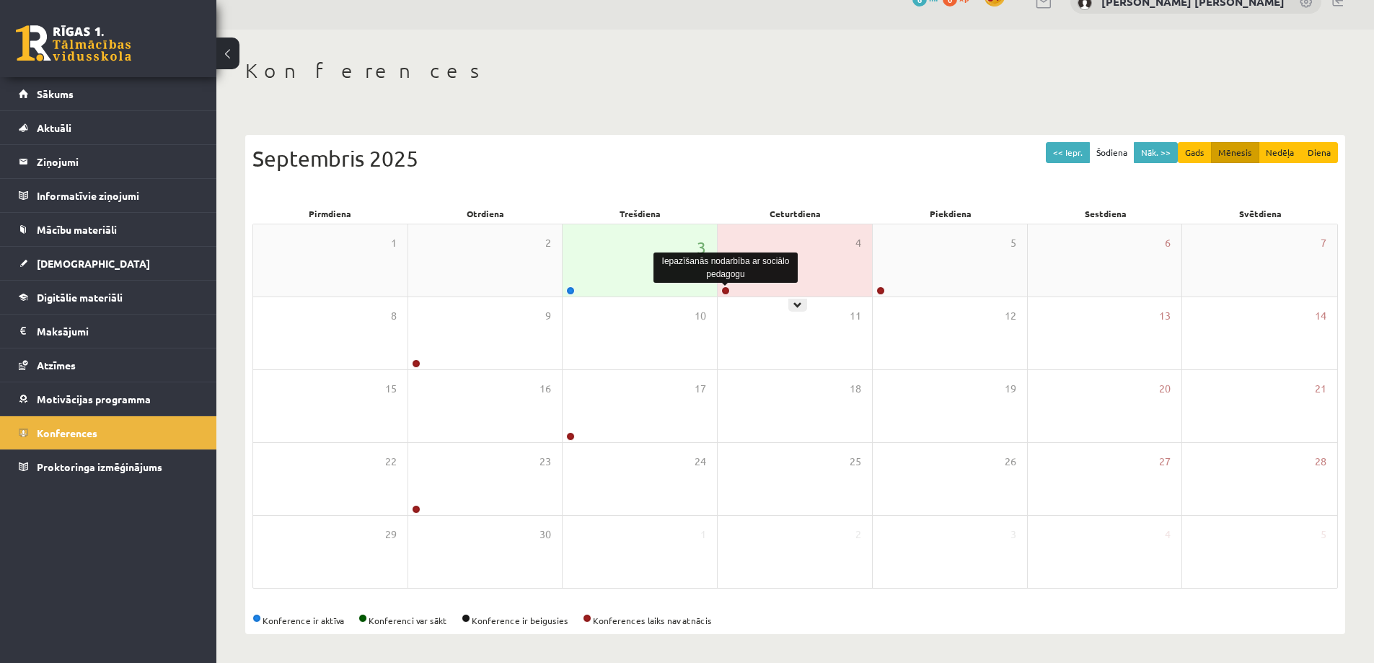
click at [729, 292] on link at bounding box center [725, 290] width 9 height 9
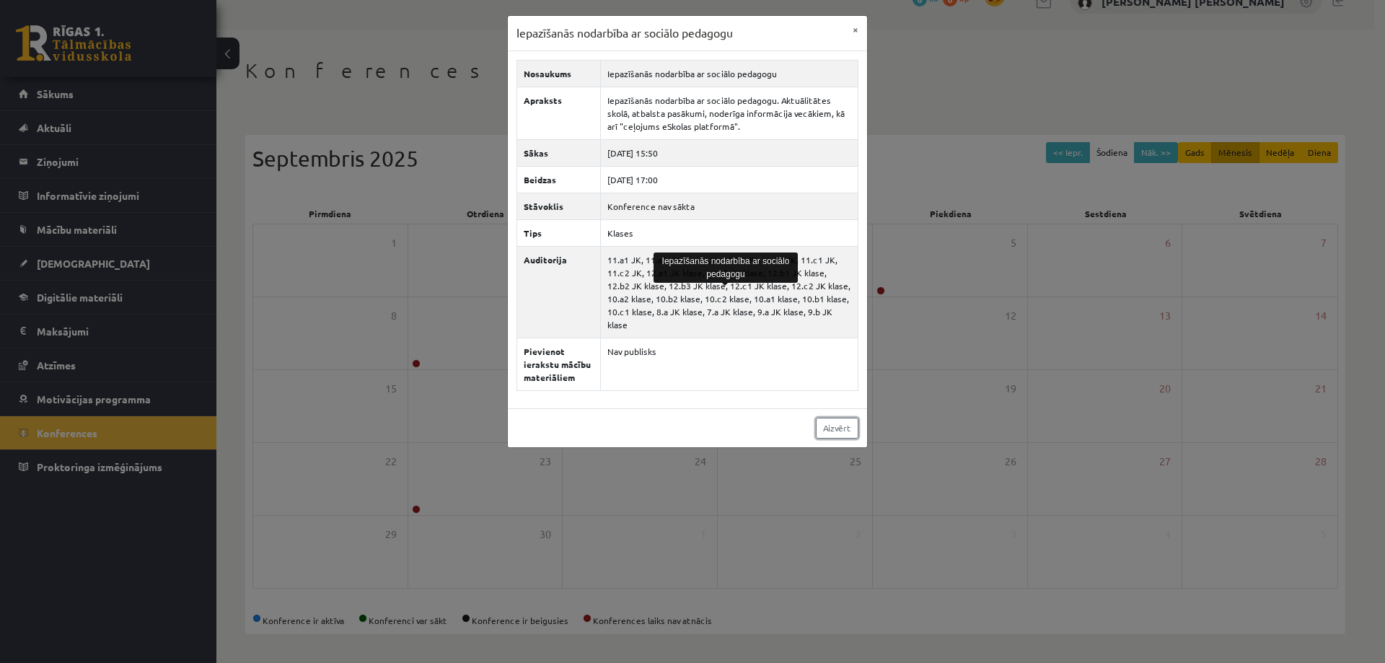
drag, startPoint x: 824, startPoint y: 415, endPoint x: 811, endPoint y: 420, distance: 14.9
click at [824, 418] on link "Aizvērt" at bounding box center [837, 428] width 43 height 21
